Goal: Information Seeking & Learning: Check status

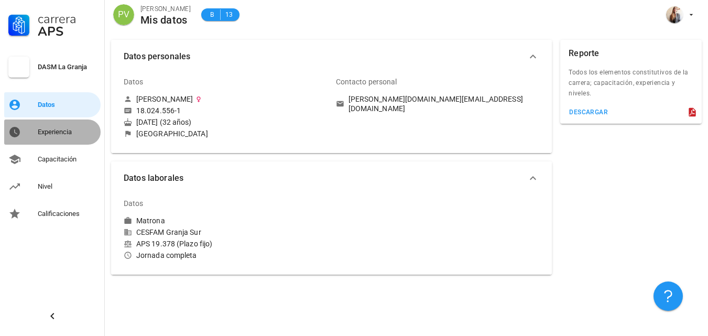
click at [47, 128] on div "Experiencia" at bounding box center [67, 132] width 59 height 8
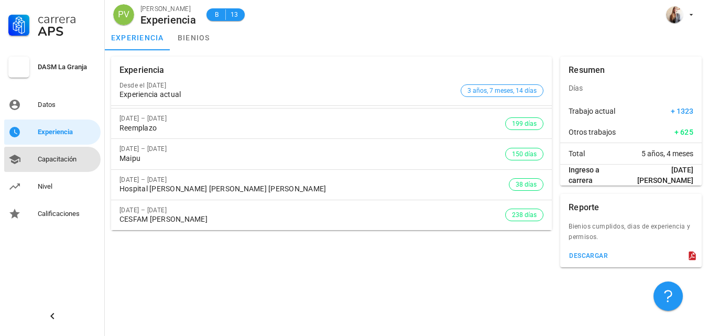
click at [57, 161] on div "Capacitación" at bounding box center [67, 159] width 59 height 8
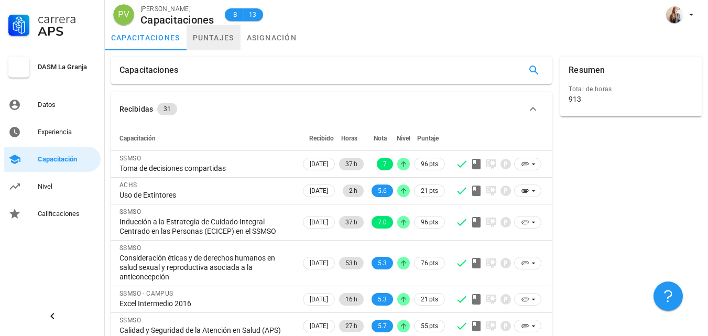
click at [210, 38] on link "puntajes" at bounding box center [214, 37] width 54 height 25
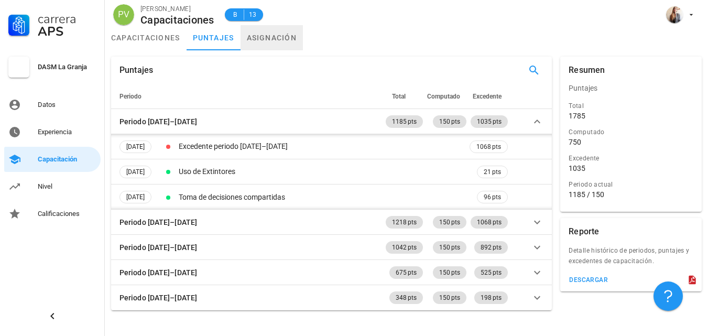
click at [275, 39] on link "asignación" at bounding box center [271, 37] width 63 height 25
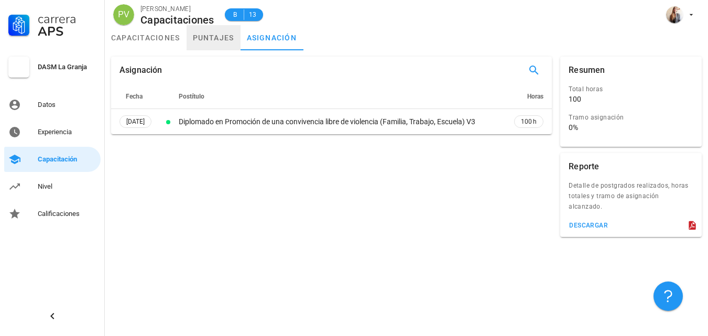
click at [217, 35] on link "puntajes" at bounding box center [214, 37] width 54 height 25
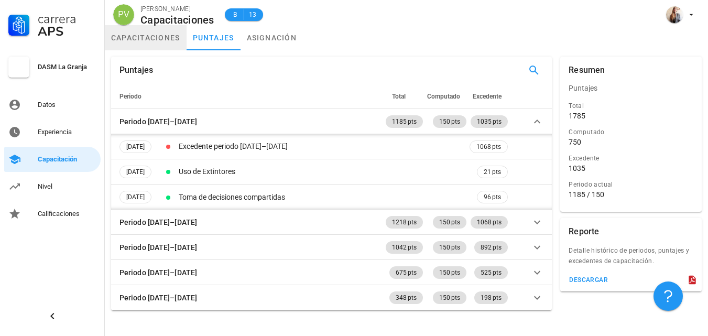
click at [138, 38] on link "capacitaciones" at bounding box center [146, 37] width 82 height 25
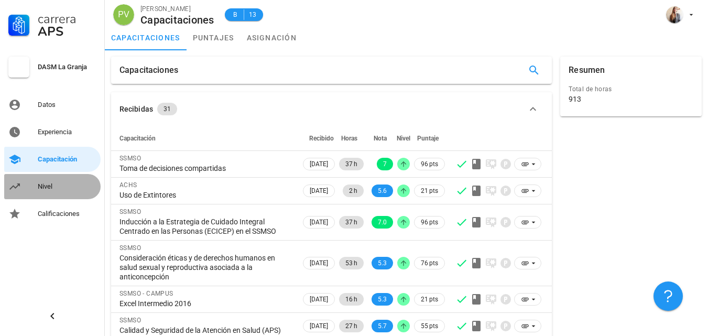
click at [52, 188] on div "Nivel" at bounding box center [67, 186] width 59 height 8
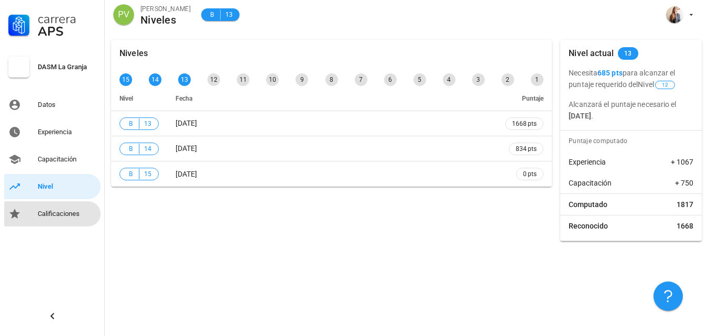
click at [45, 215] on div "Calificaciones" at bounding box center [67, 214] width 59 height 8
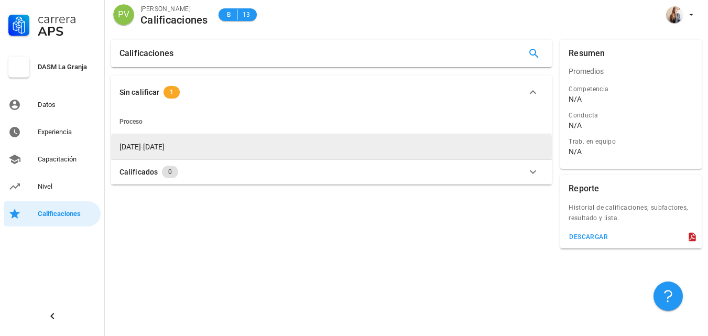
click at [141, 145] on span "[DATE]-[DATE]" at bounding box center [141, 147] width 45 height 8
click at [136, 148] on span "[DATE]-[DATE]" at bounding box center [141, 147] width 45 height 8
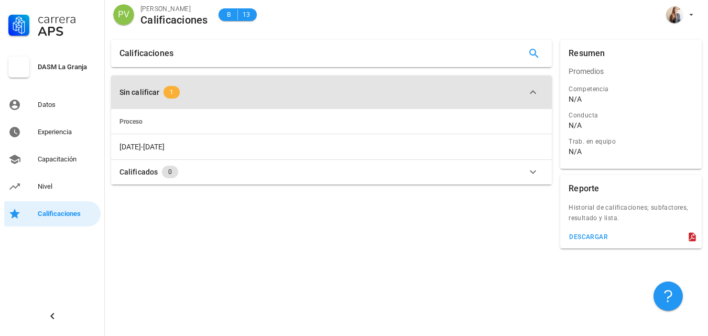
click at [168, 91] on span "1" at bounding box center [171, 92] width 16 height 13
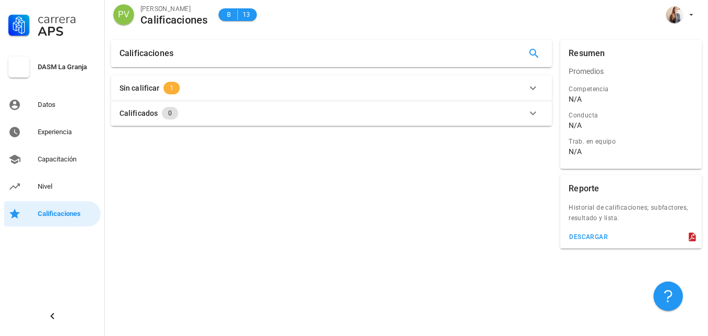
click at [167, 90] on span "1" at bounding box center [171, 88] width 16 height 13
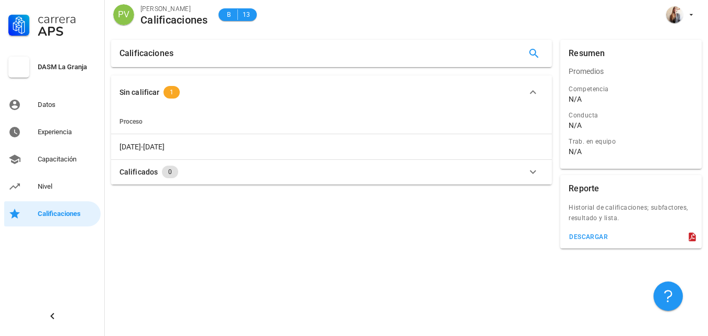
click at [534, 170] on icon "button" at bounding box center [533, 172] width 13 height 13
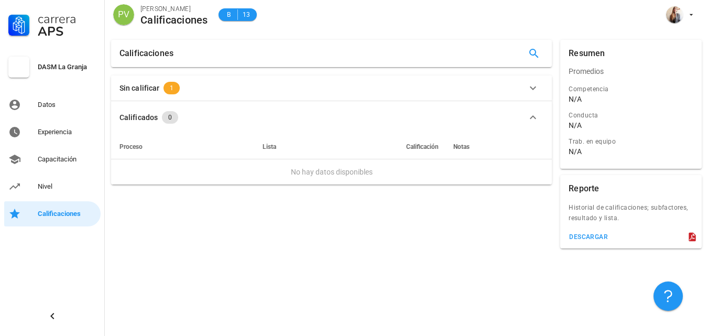
click at [534, 170] on td "No hay datos disponibles" at bounding box center [331, 171] width 441 height 25
click at [533, 118] on icon "button" at bounding box center [533, 117] width 13 height 13
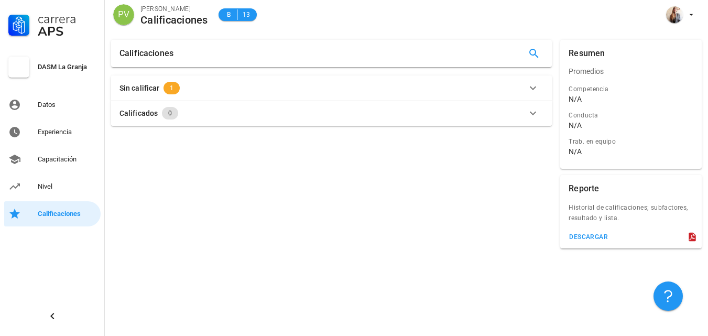
click at [185, 108] on div "Calificados 0" at bounding box center [324, 113] width 411 height 13
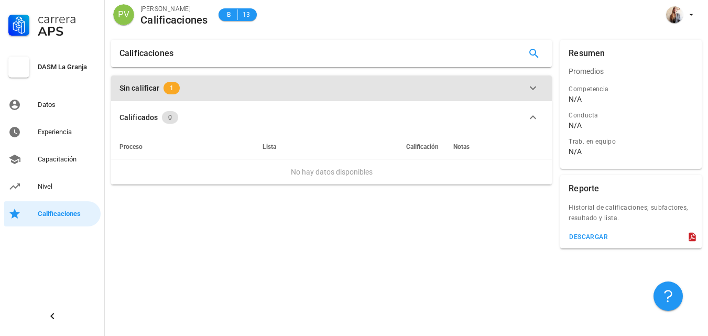
click at [195, 89] on div "Sin calificar 1" at bounding box center [324, 88] width 411 height 13
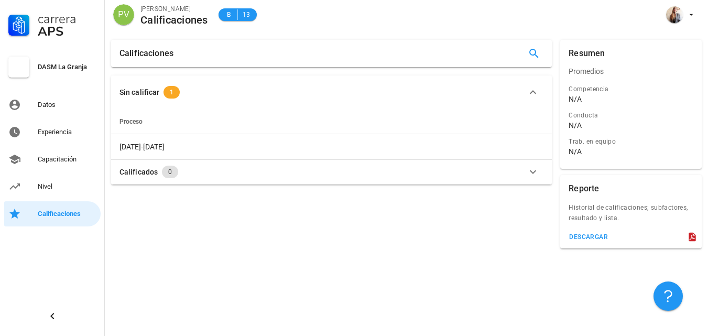
click at [133, 123] on span "Proceso" at bounding box center [130, 121] width 23 height 7
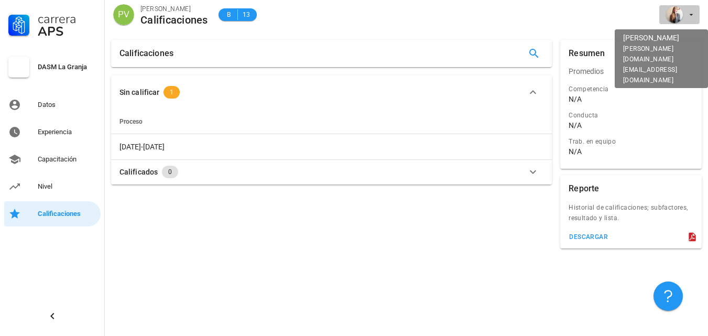
click at [690, 19] on span "button" at bounding box center [679, 14] width 32 height 17
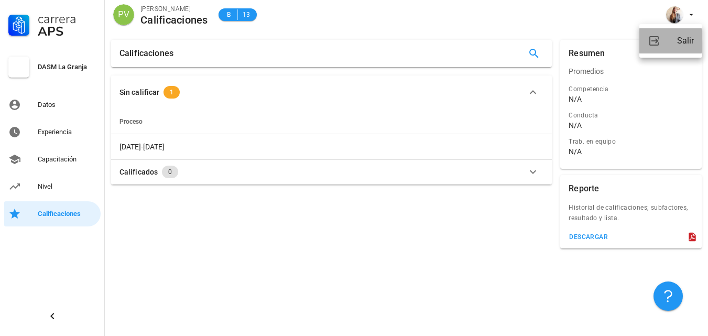
click at [676, 42] on link "Salir" at bounding box center [670, 40] width 63 height 25
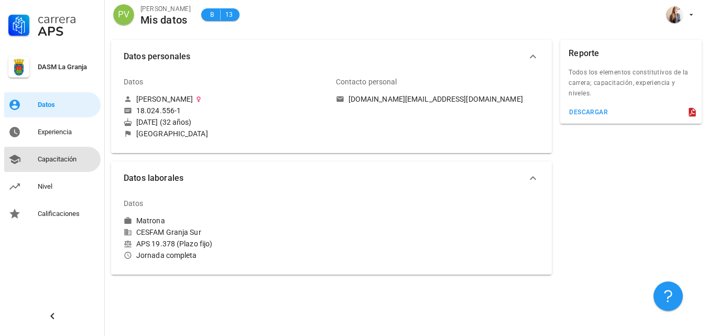
click at [52, 157] on div "Capacitación" at bounding box center [67, 159] width 59 height 8
